Goal: Information Seeking & Learning: Understand process/instructions

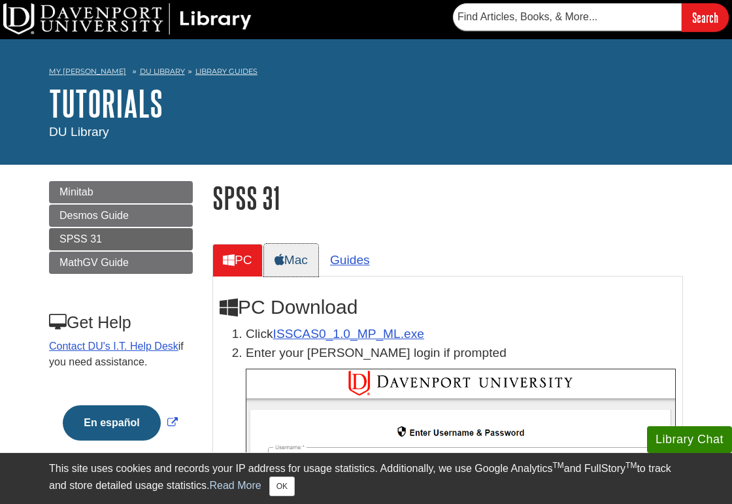
click at [313, 257] on link "Mac" at bounding box center [291, 260] width 54 height 32
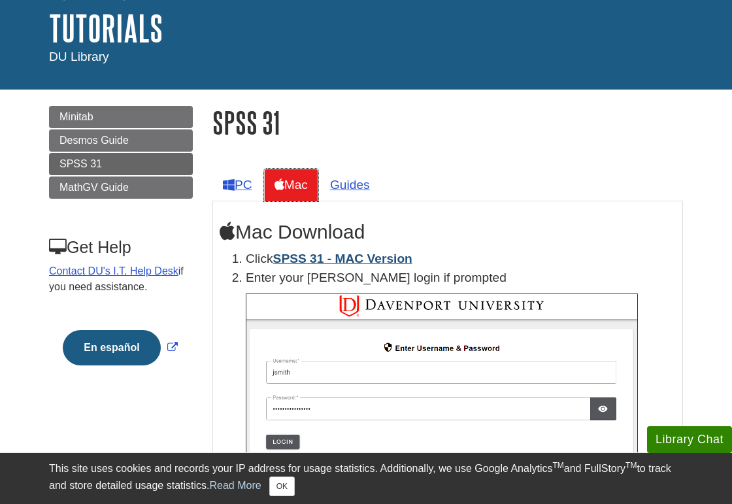
scroll to position [82, 0]
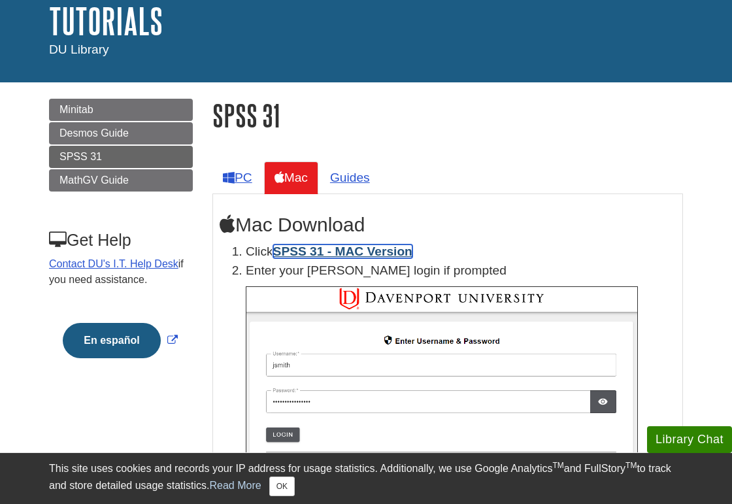
click at [317, 250] on link "SPSS 31 - MAC Version" at bounding box center [342, 252] width 139 height 14
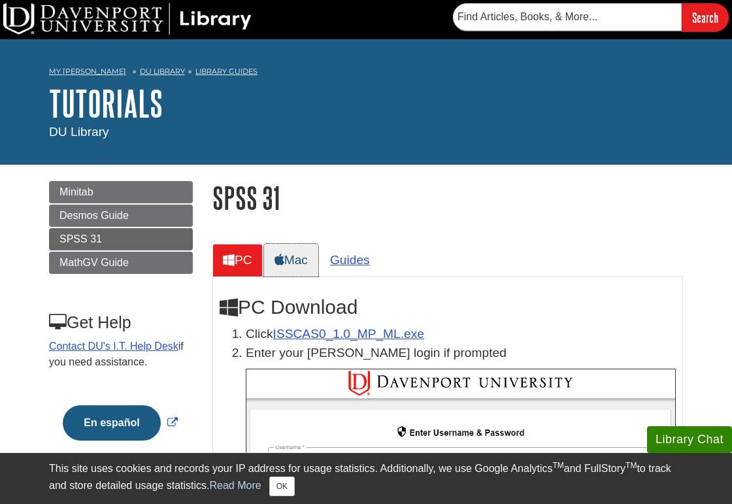
click at [298, 262] on link "Mac" at bounding box center [291, 260] width 54 height 32
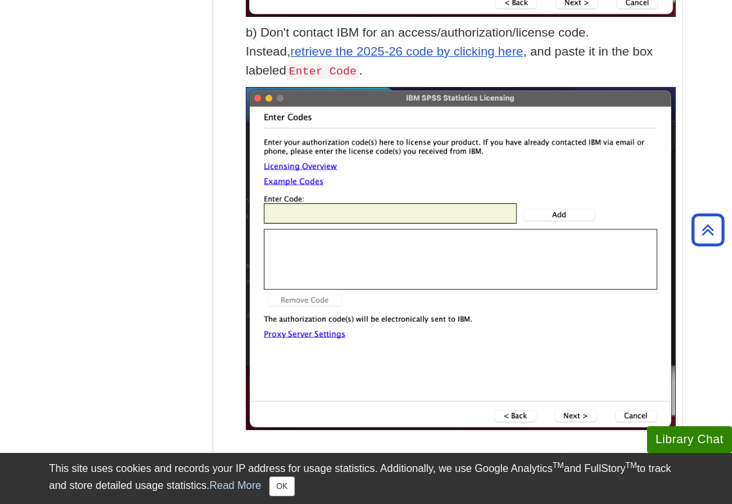
scroll to position [3664, 0]
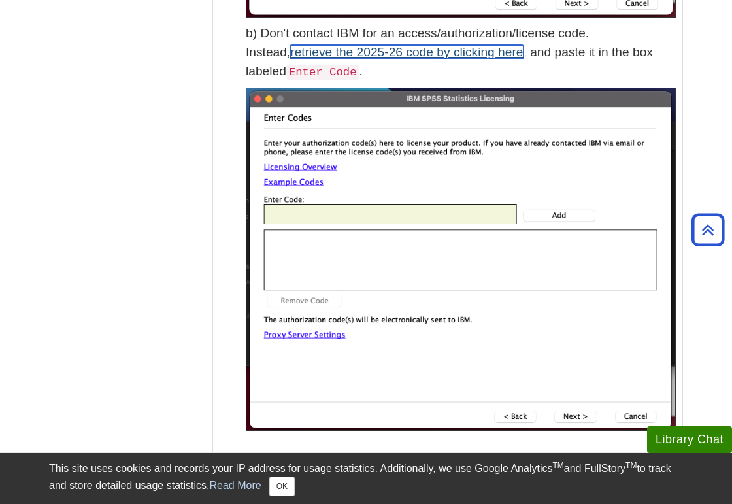
click at [408, 54] on link "retrieve the 2025-26 code by clicking here" at bounding box center [406, 52] width 233 height 14
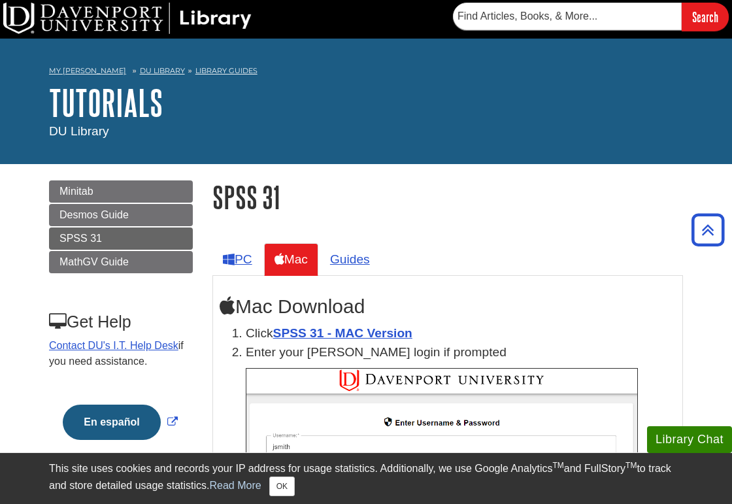
scroll to position [0, 0]
